Goal: Task Accomplishment & Management: Use online tool/utility

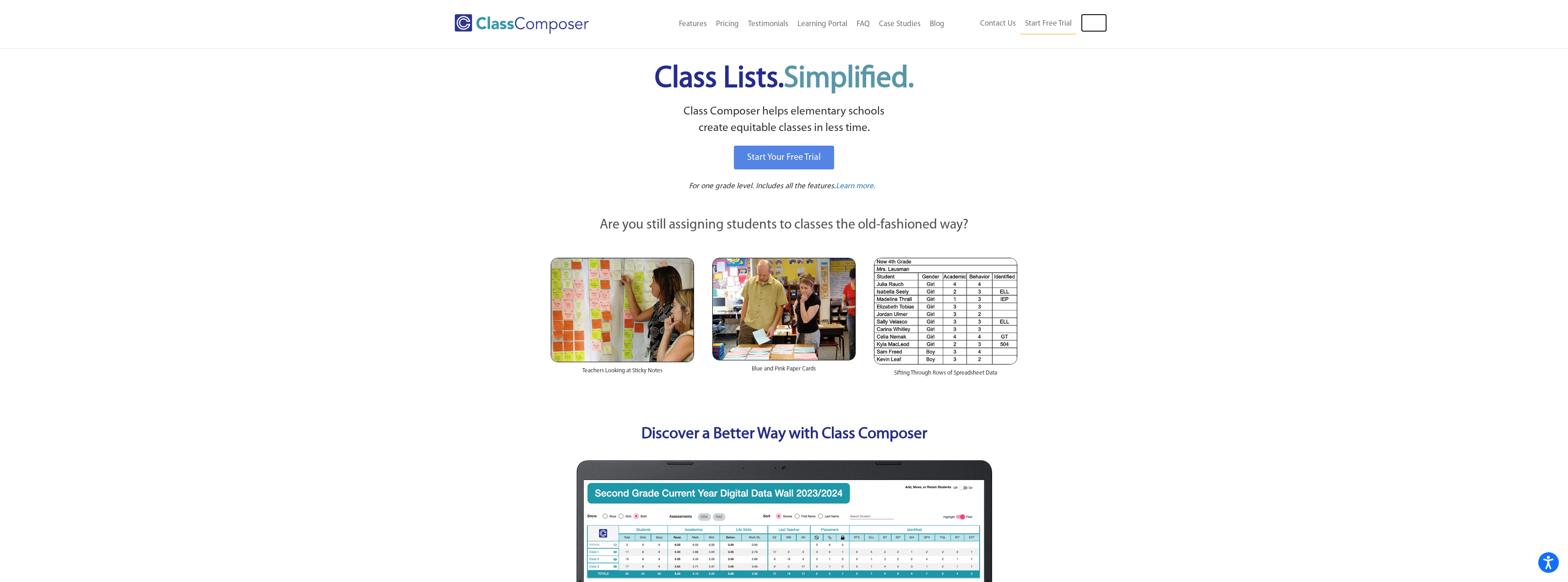
click at [1088, 19] on link "Log In" at bounding box center [1093, 22] width 26 height 18
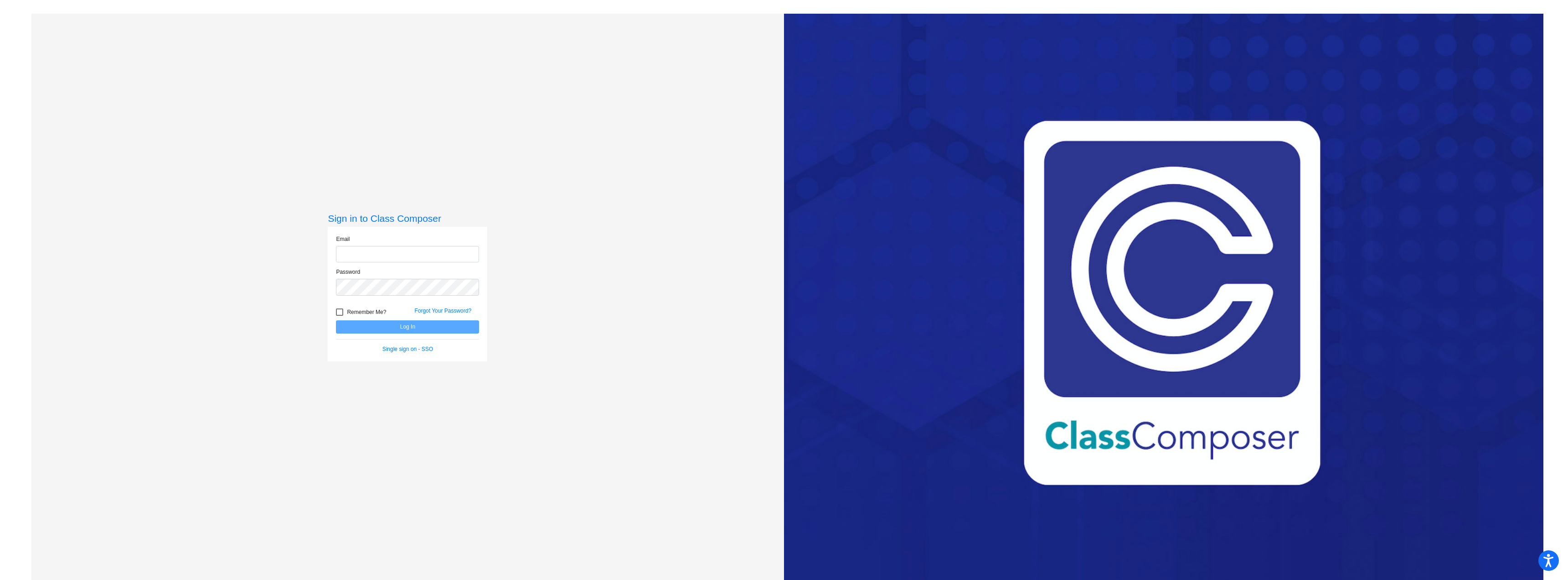
type input "shan.hicks@gcpsk12.org"
click at [419, 326] on button "Log In" at bounding box center [407, 326] width 143 height 13
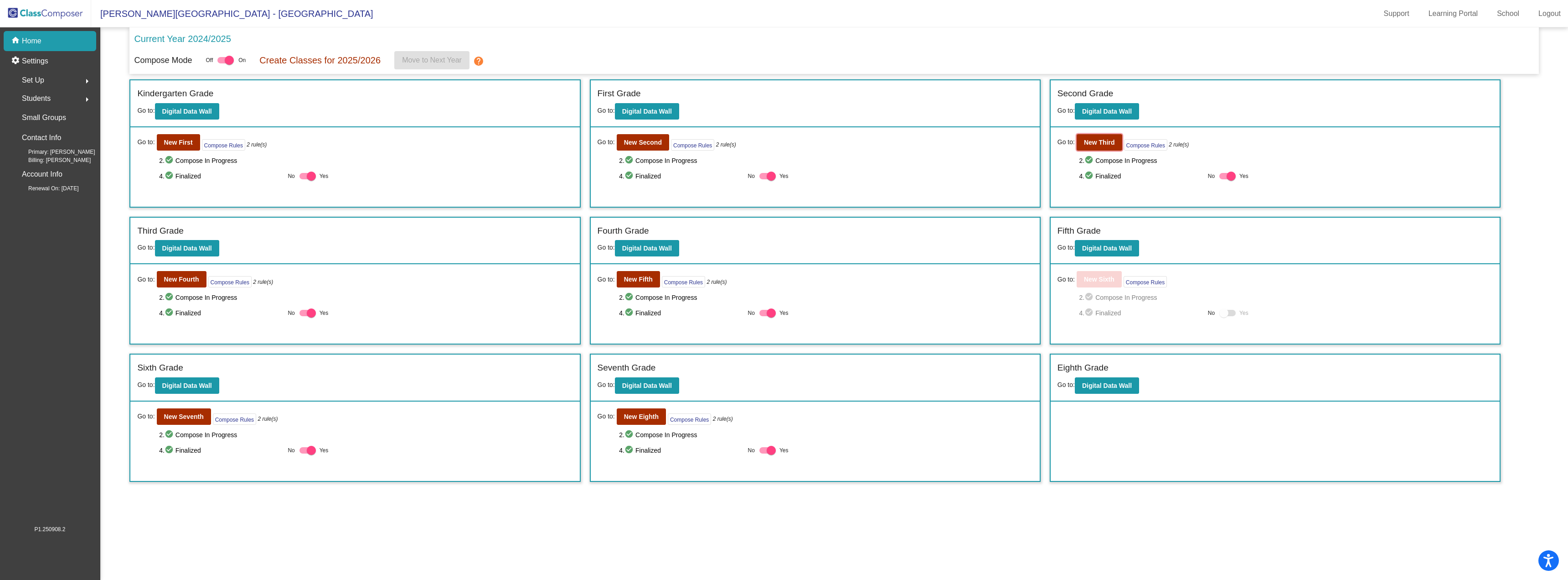
click at [1096, 140] on b "New Third" at bounding box center [1099, 142] width 31 height 7
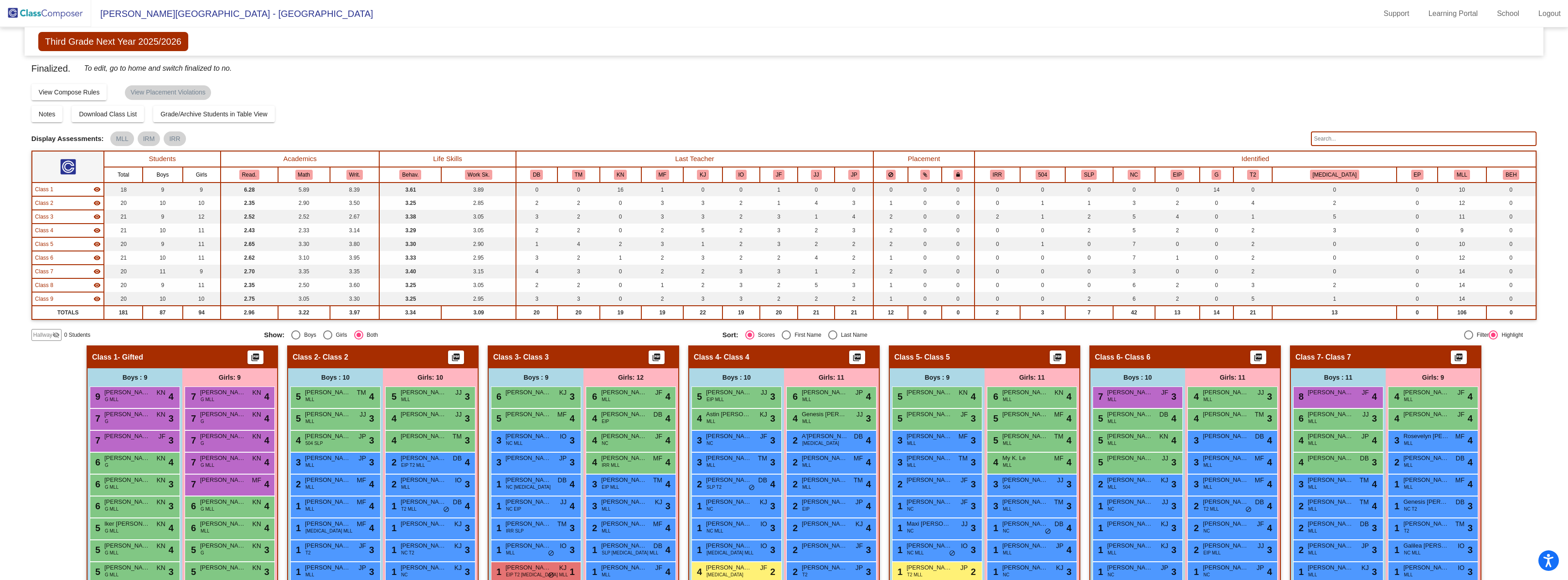
click at [1329, 138] on input "text" at bounding box center [1423, 139] width 226 height 14
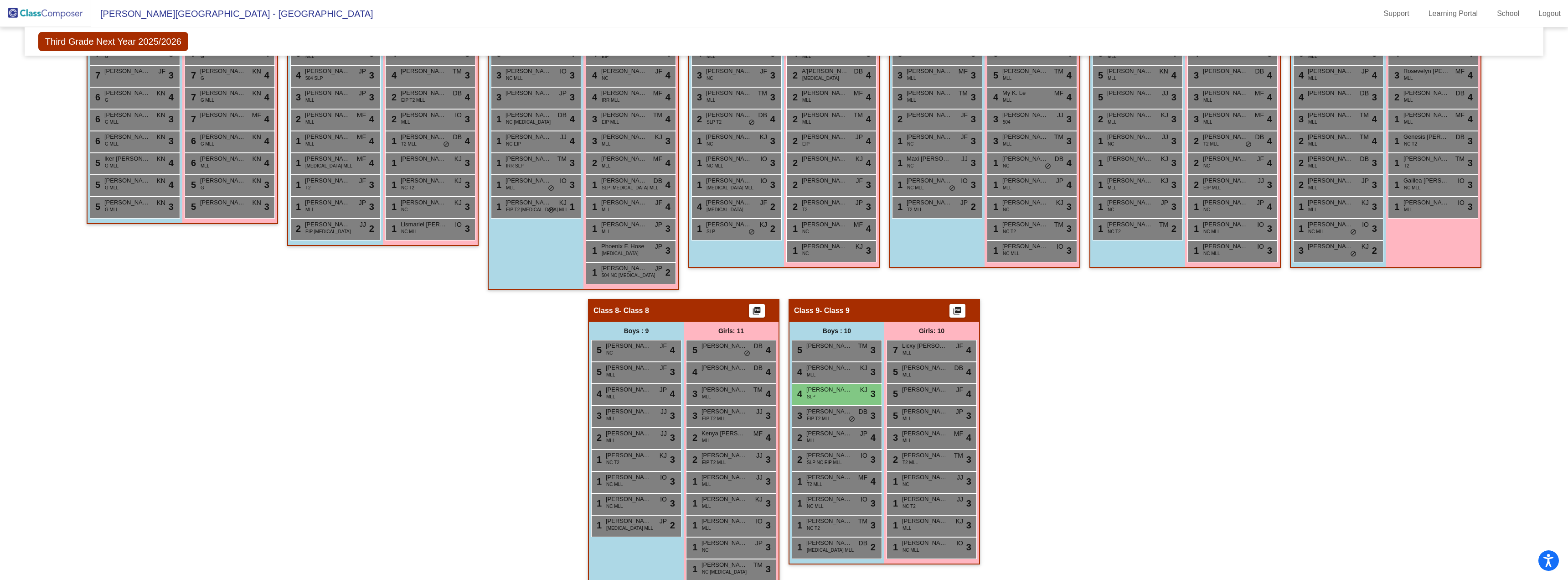
scroll to position [381, 0]
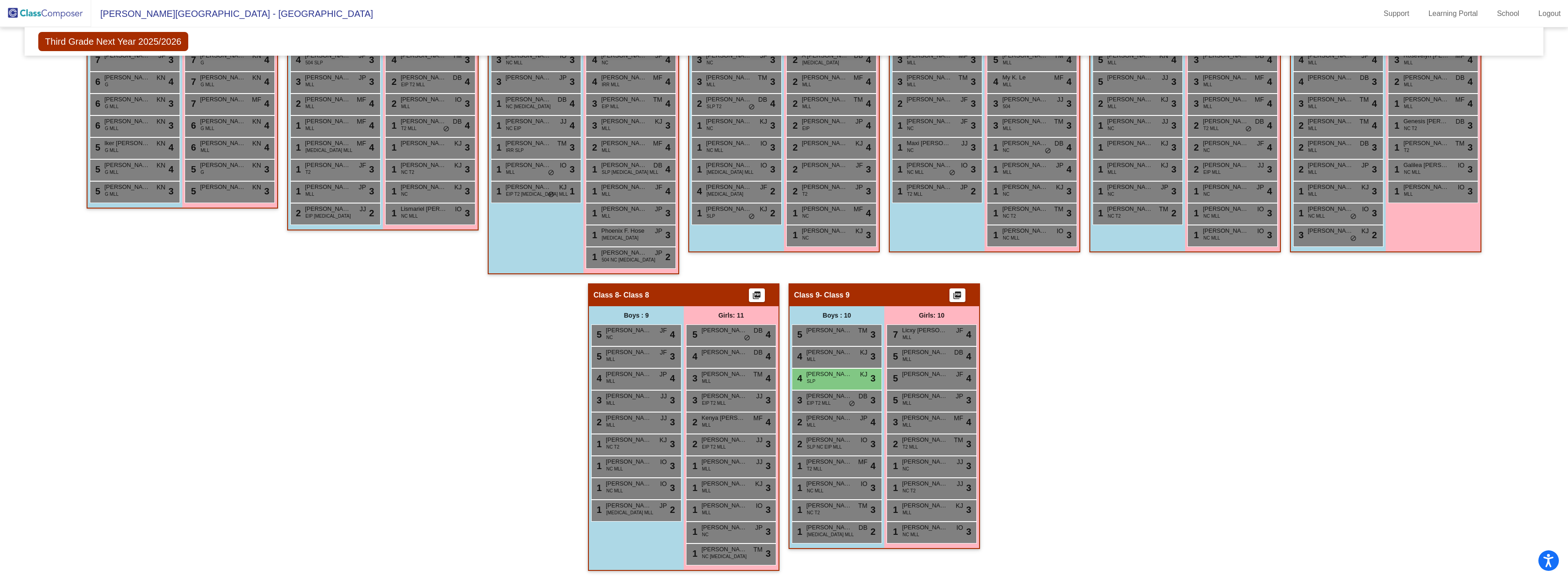
type input "benj"
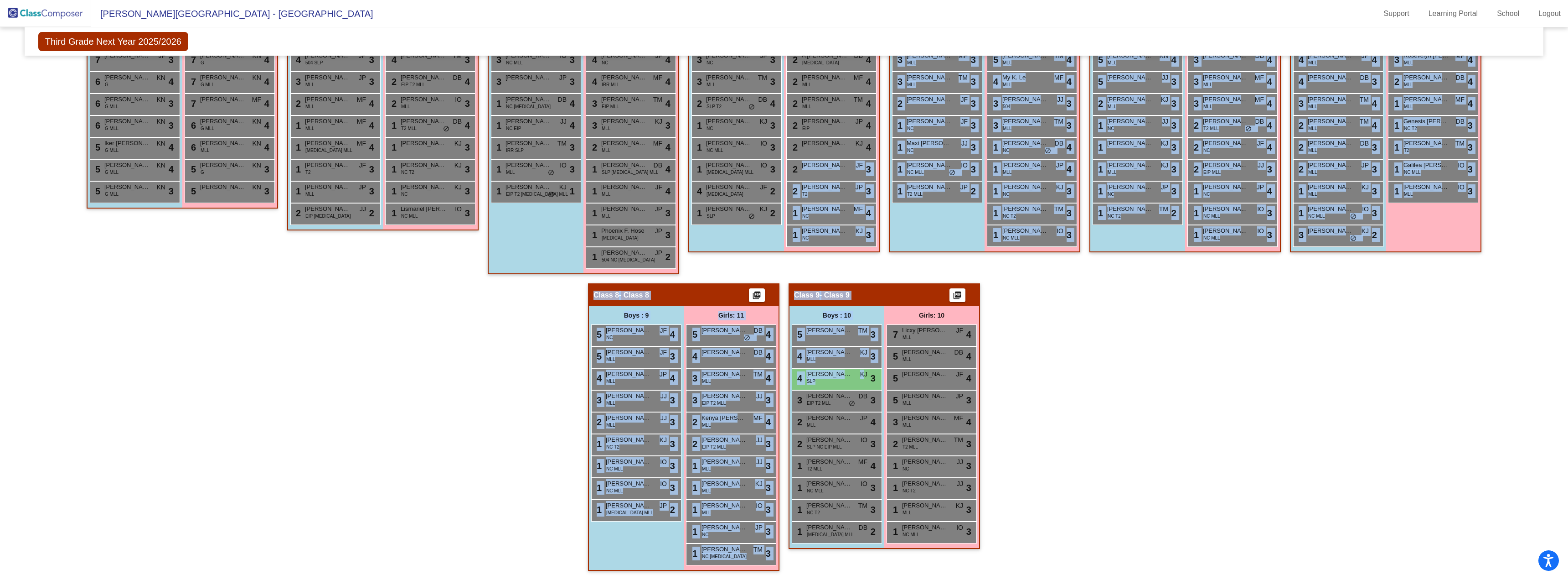
drag, startPoint x: 863, startPoint y: 376, endPoint x: 803, endPoint y: 172, distance: 212.6
click at [803, 172] on div "Hallway - Hallway Class picture_as_pdf Add Student First Name Last Name Student…" at bounding box center [784, 273] width 1505 height 615
click at [803, 172] on div "2 Ayla Maxwell Ferreiras JF lock do_not_disturb_alt 3" at bounding box center [831, 169] width 88 height 19
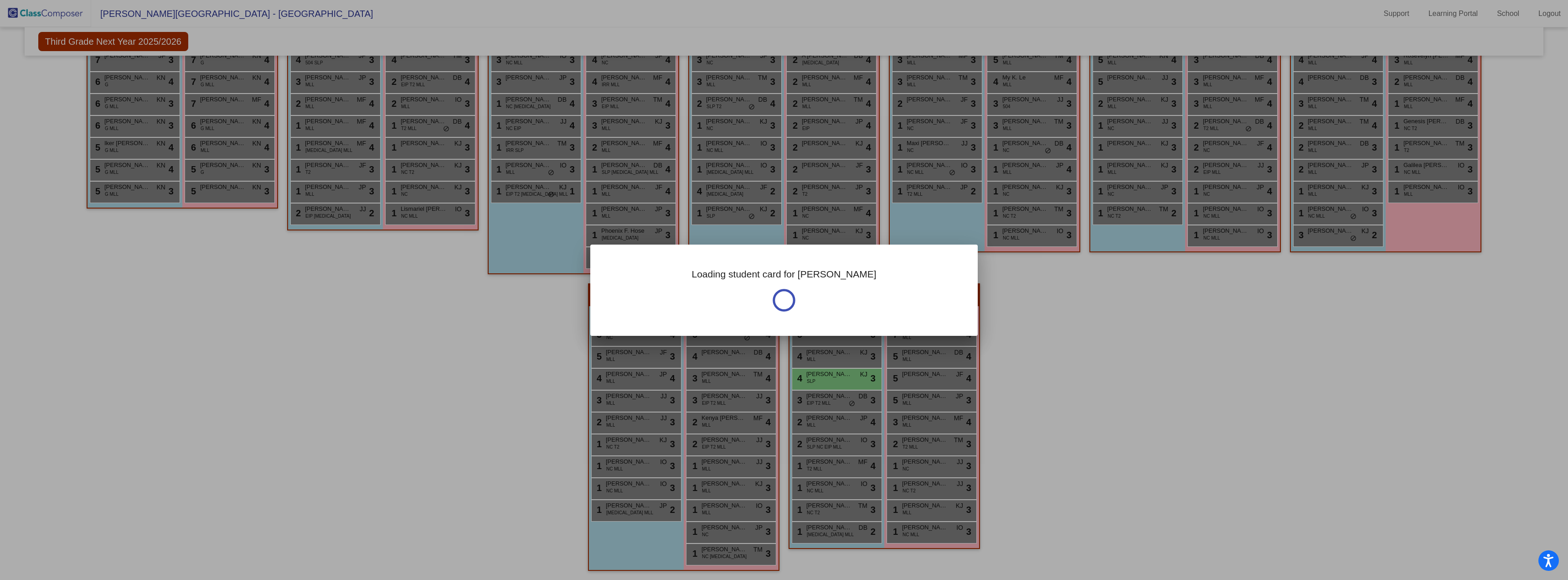
click at [1103, 439] on div at bounding box center [784, 290] width 1568 height 580
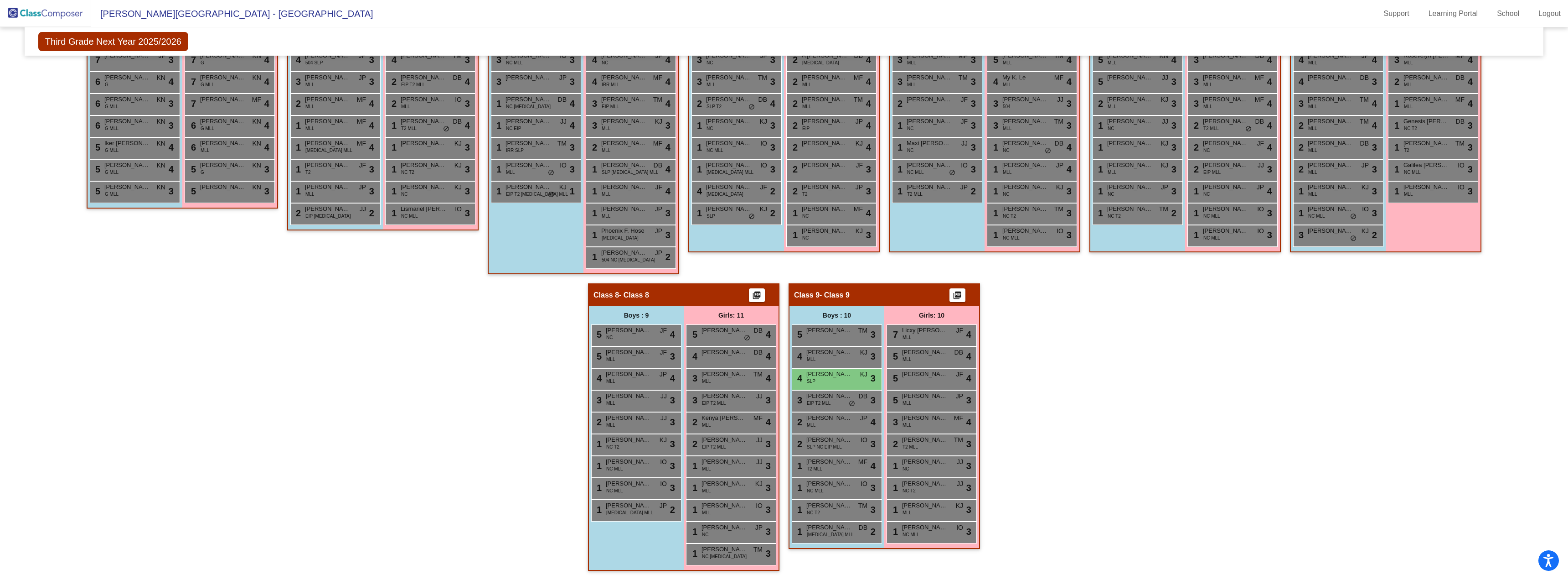
click at [816, 383] on div "4 Benjamin Sanchez SLP KJ lock do_not_disturb_alt 3" at bounding box center [836, 378] width 88 height 19
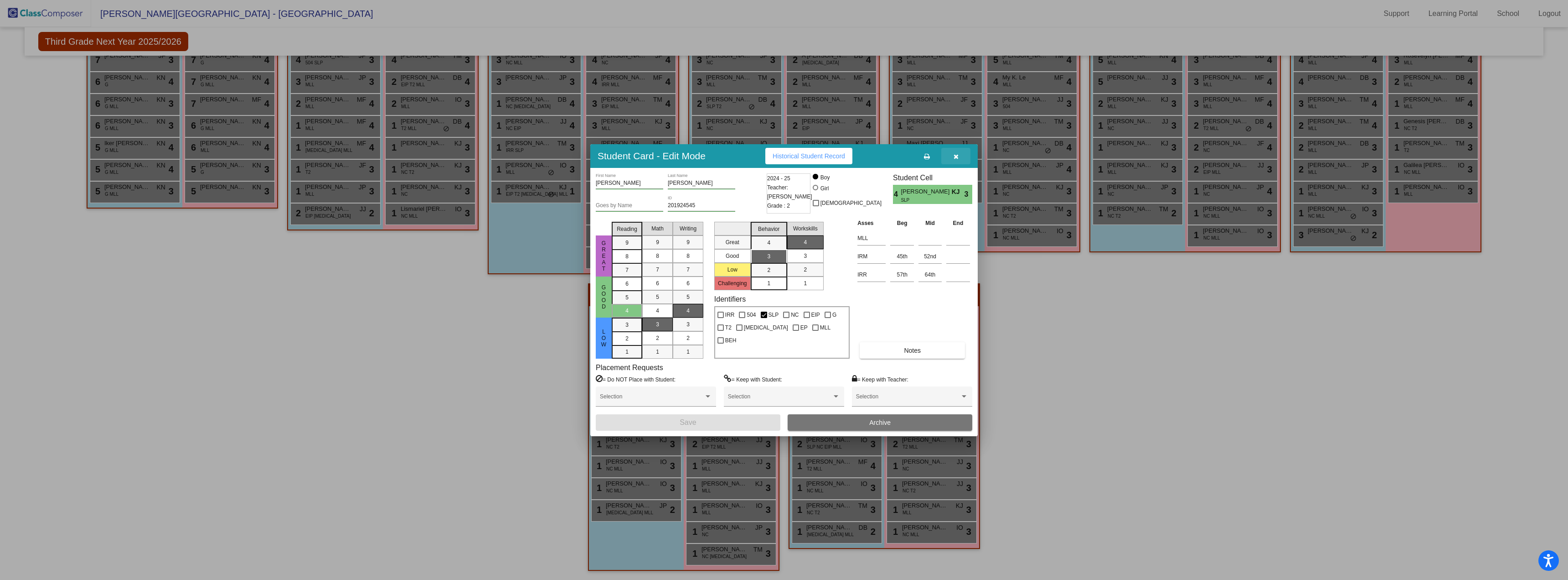
click at [958, 159] on icon "button" at bounding box center [956, 156] width 5 height 6
